Goal: Transaction & Acquisition: Purchase product/service

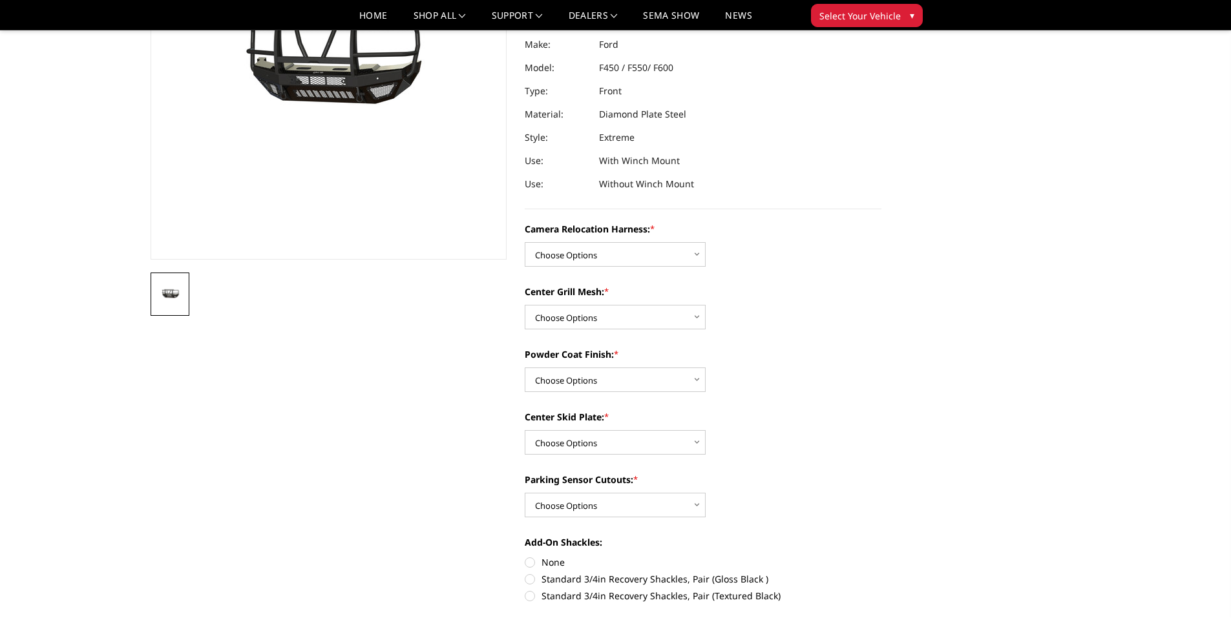
scroll to position [194, 0]
click at [700, 251] on select "Choose Options Without camera harness With camera harness" at bounding box center [615, 254] width 181 height 25
select select "3764"
click at [525, 242] on select "Choose Options Without camera harness With camera harness" at bounding box center [615, 254] width 181 height 25
click at [668, 320] on select "Choose Options Without expanded metal With expanded metal" at bounding box center [615, 316] width 181 height 25
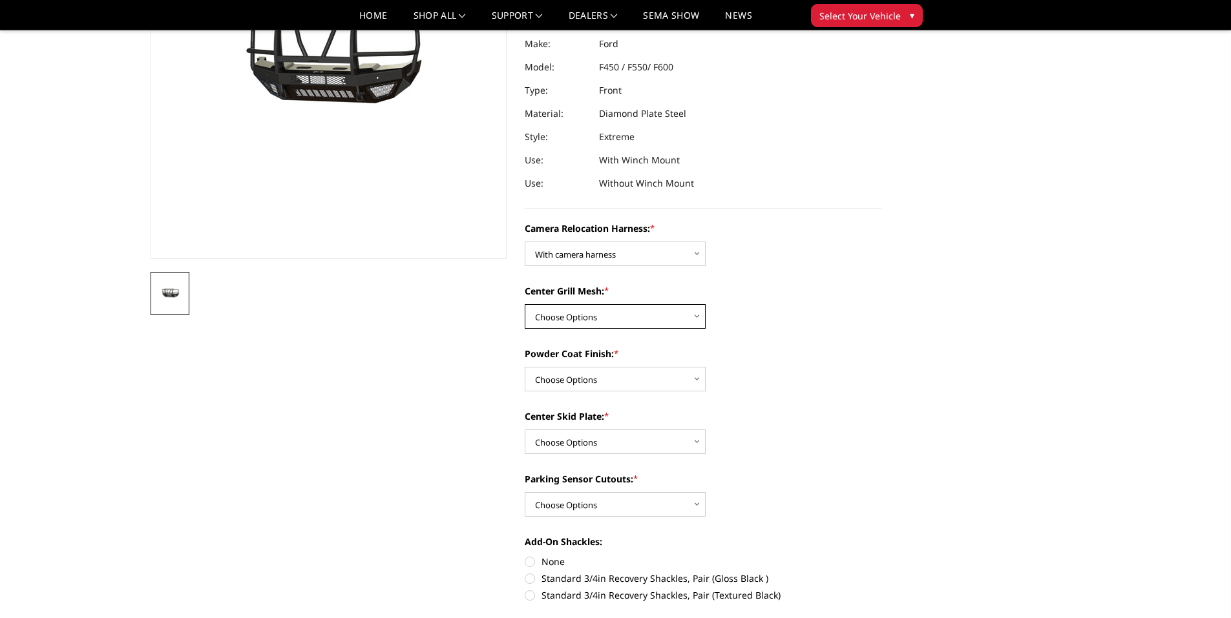
select select "3762"
click at [525, 304] on select "Choose Options Without expanded metal With expanded metal" at bounding box center [615, 316] width 181 height 25
click at [616, 377] on select "Choose Options Textured Black Powder Coat Gloss Black Powder Coat Bare Metal" at bounding box center [615, 379] width 181 height 25
click at [525, 367] on select "Choose Options Textured Black Powder Coat Gloss Black Powder Coat Bare Metal" at bounding box center [615, 379] width 181 height 25
click at [665, 377] on select "Choose Options Textured Black Powder Coat Gloss Black Powder Coat Bare Metal" at bounding box center [615, 379] width 181 height 25
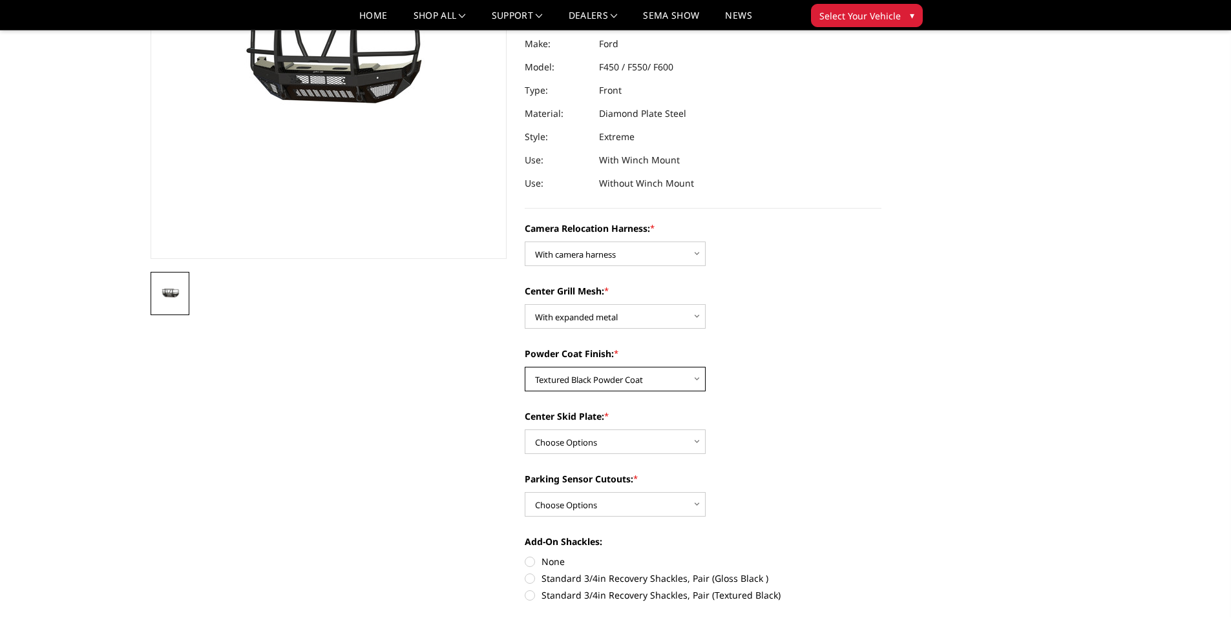
select select "3760"
click at [525, 367] on select "Choose Options Textured Black Powder Coat Gloss Black Powder Coat Bare Metal" at bounding box center [615, 379] width 181 height 25
click at [766, 401] on div "Camera Relocation Harness: * Choose Options Without camera harness With camera …" at bounding box center [703, 561] width 357 height 678
click at [658, 441] on select "Choose Options Winch Mount Skid Plate Standard Skid Plate (included) 2" Receive…" at bounding box center [615, 442] width 181 height 25
select select "3756"
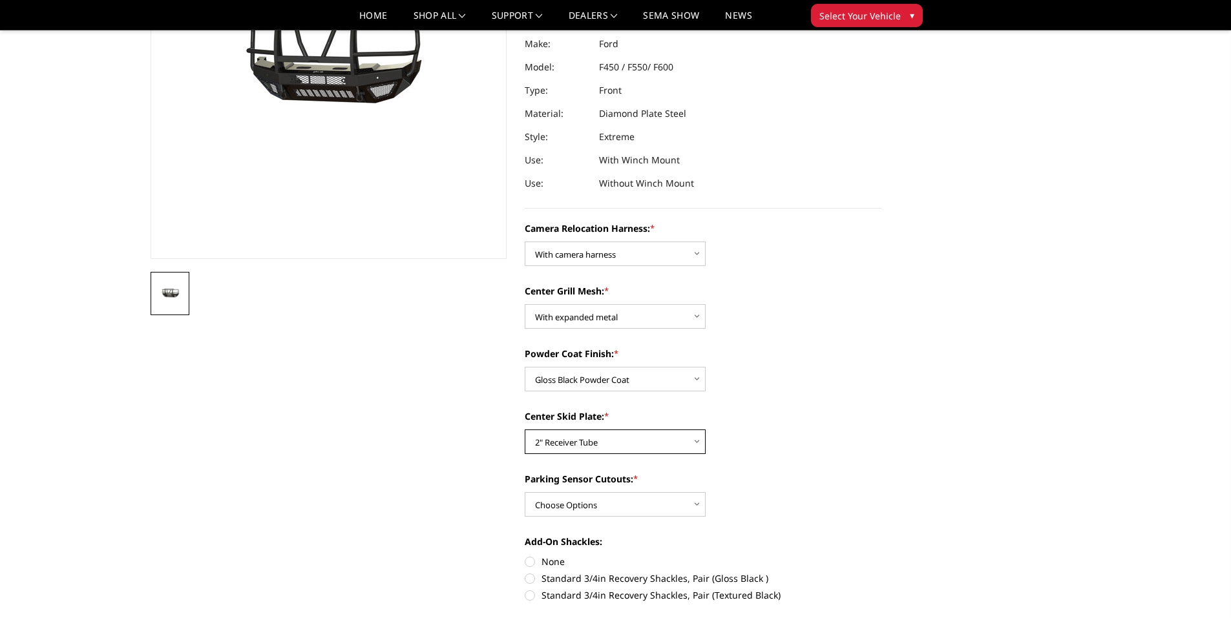
click at [525, 430] on select "Choose Options Winch Mount Skid Plate Standard Skid Plate (included) 2" Receive…" at bounding box center [615, 442] width 181 height 25
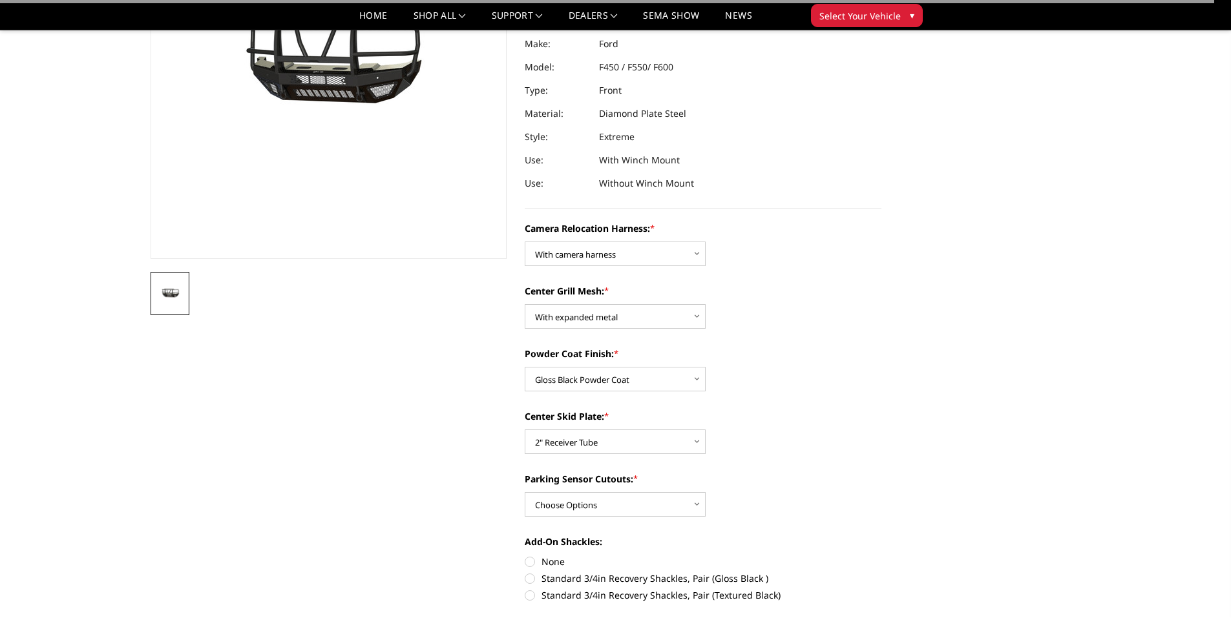
click at [842, 428] on div "Center Skid Plate: * Choose Options Winch Mount Skid Plate Standard Skid Plate …" at bounding box center [703, 432] width 357 height 45
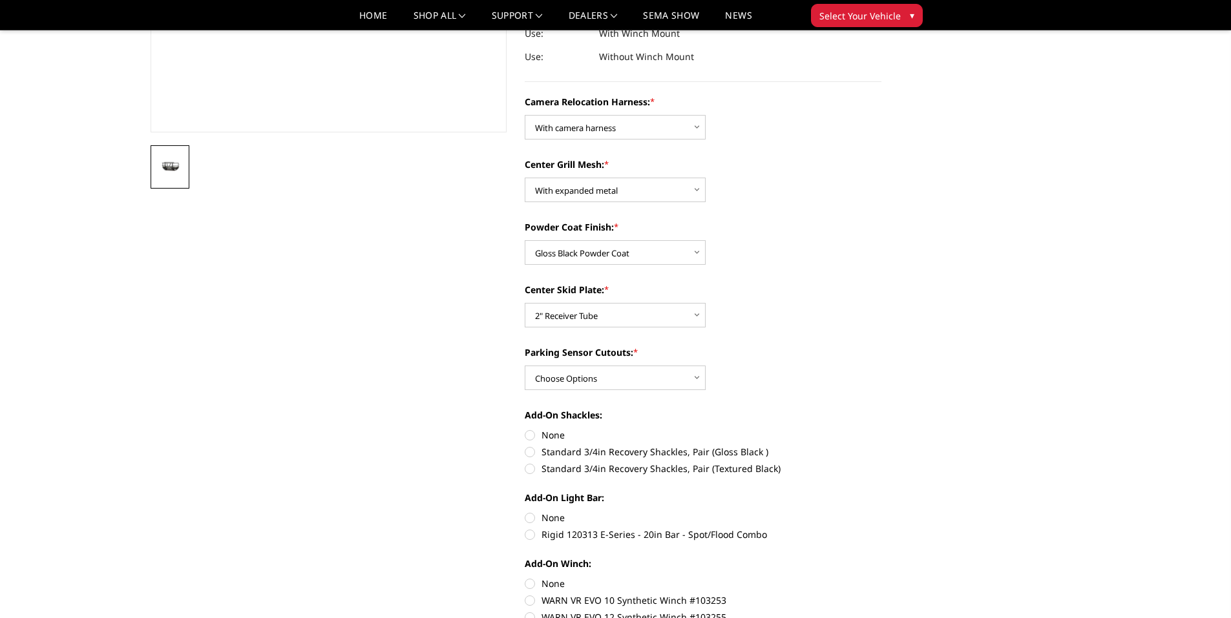
scroll to position [323, 0]
click at [660, 377] on select "Choose Options Yes - With Parking Sensor Cutouts" at bounding box center [615, 375] width 181 height 25
select select "3755"
click at [525, 363] on select "Choose Options Yes - With Parking Sensor Cutouts" at bounding box center [615, 375] width 181 height 25
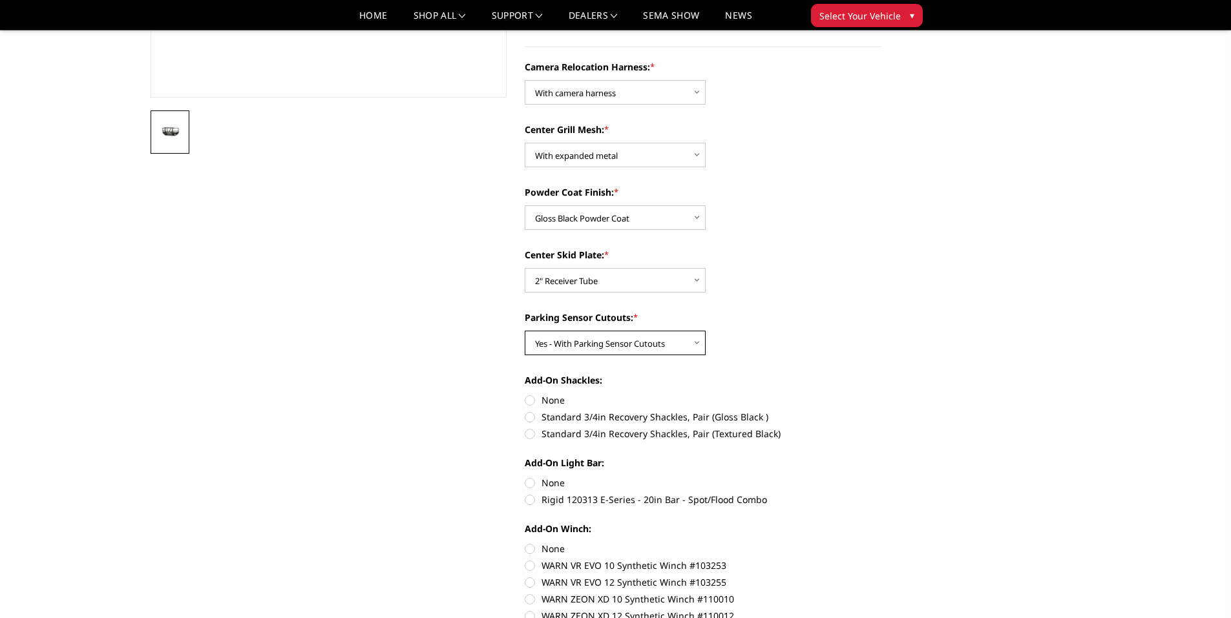
scroll to position [388, 0]
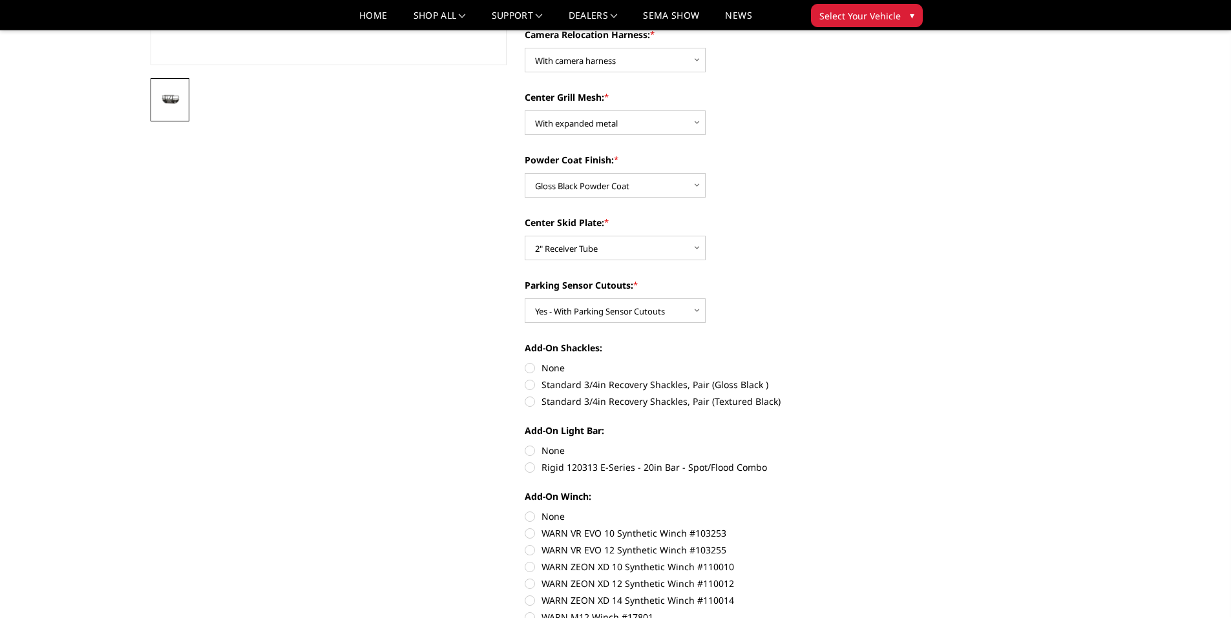
click at [531, 384] on label "Standard 3/4in Recovery Shackles, Pair (Gloss Black )" at bounding box center [703, 385] width 357 height 14
click at [881, 362] on input "Standard 3/4in Recovery Shackles, Pair (Gloss Black )" at bounding box center [881, 361] width 1 height 1
radio input "true"
click at [530, 467] on label "Rigid 120313 E-Series - 20in Bar - Spot/Flood Combo" at bounding box center [703, 468] width 357 height 14
click at [881, 444] on input "Rigid 120313 E-Series - 20in Bar - Spot/Flood Combo" at bounding box center [881, 444] width 1 height 1
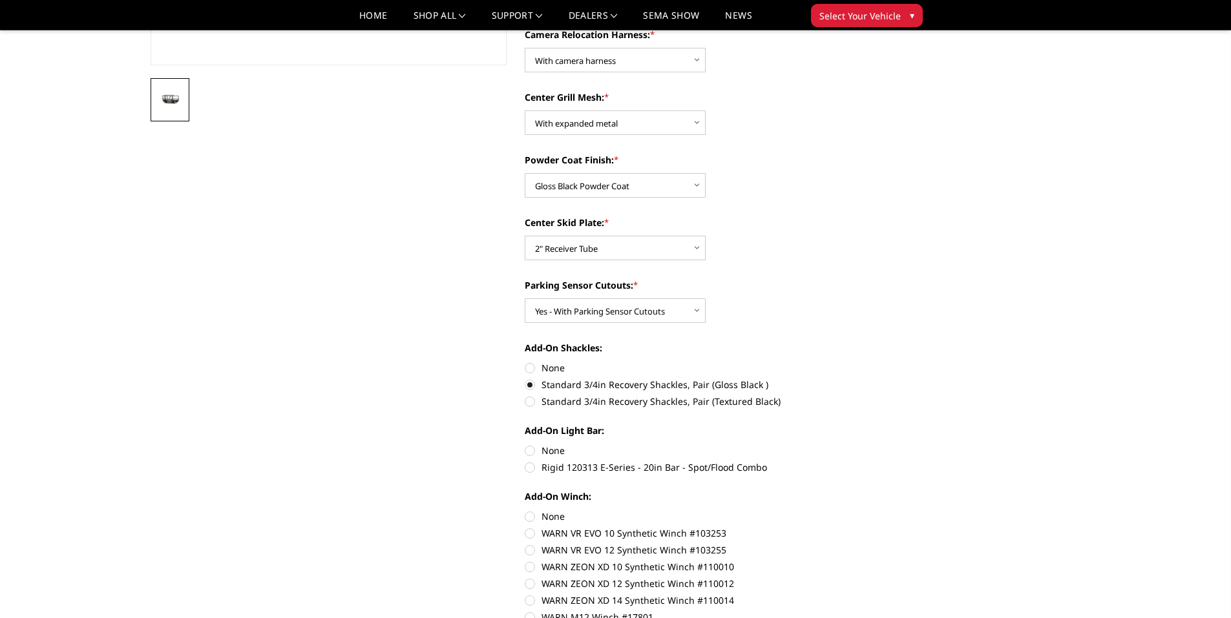
radio input "true"
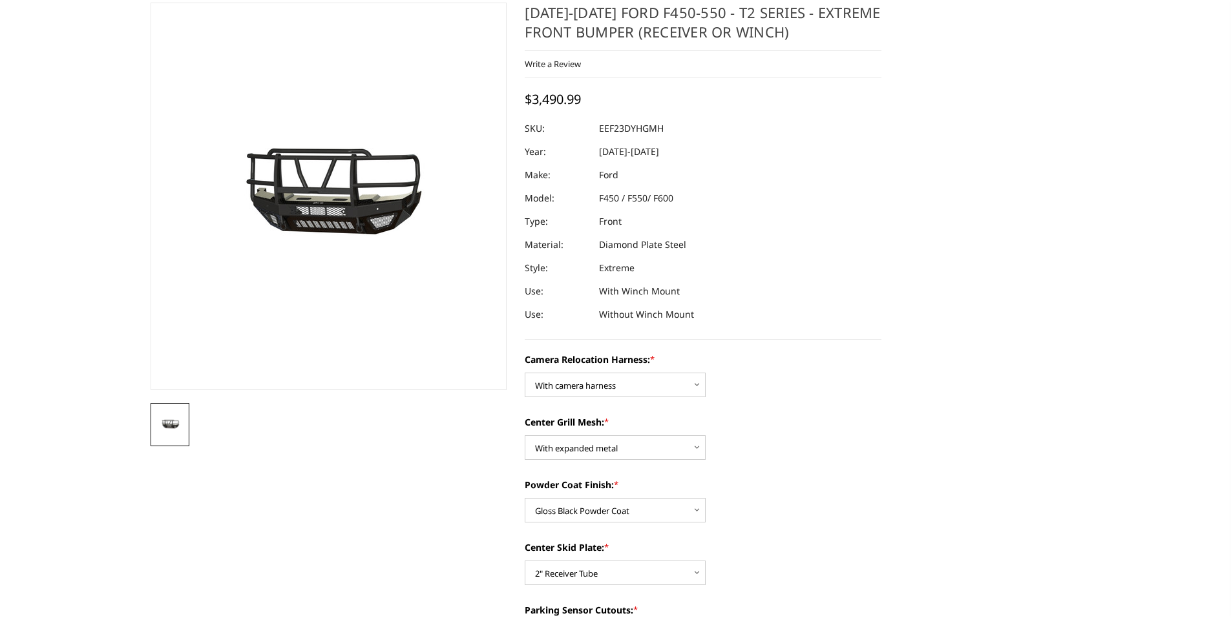
scroll to position [0, 0]
